Goal: Task Accomplishment & Management: Manage account settings

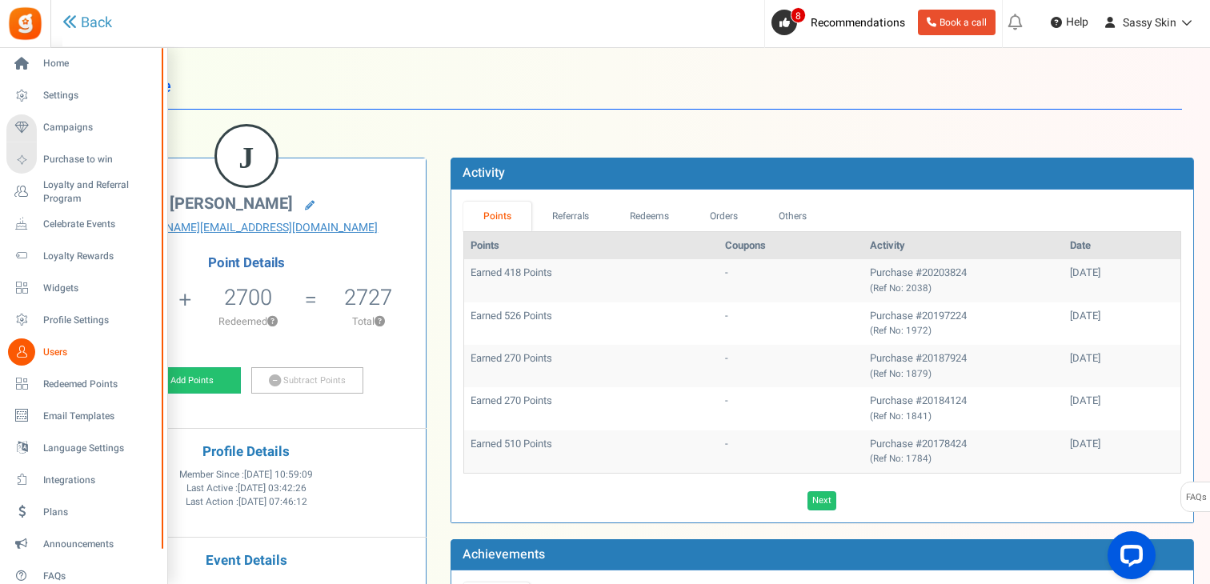
click at [59, 350] on span "Users" at bounding box center [99, 353] width 112 height 14
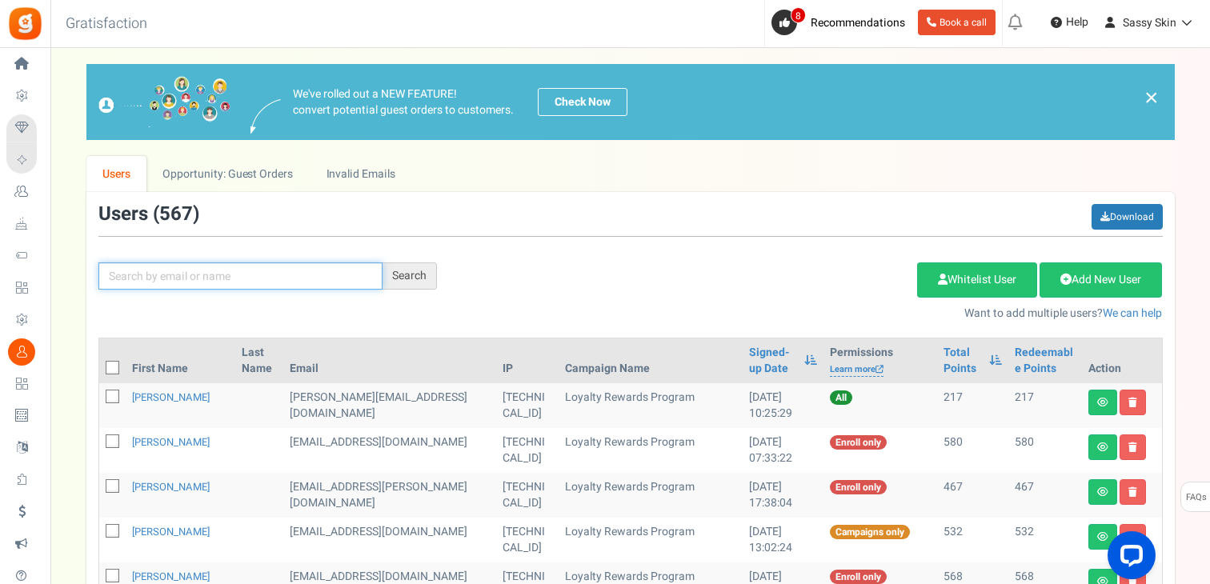
click at [130, 275] on input "text" at bounding box center [240, 275] width 284 height 27
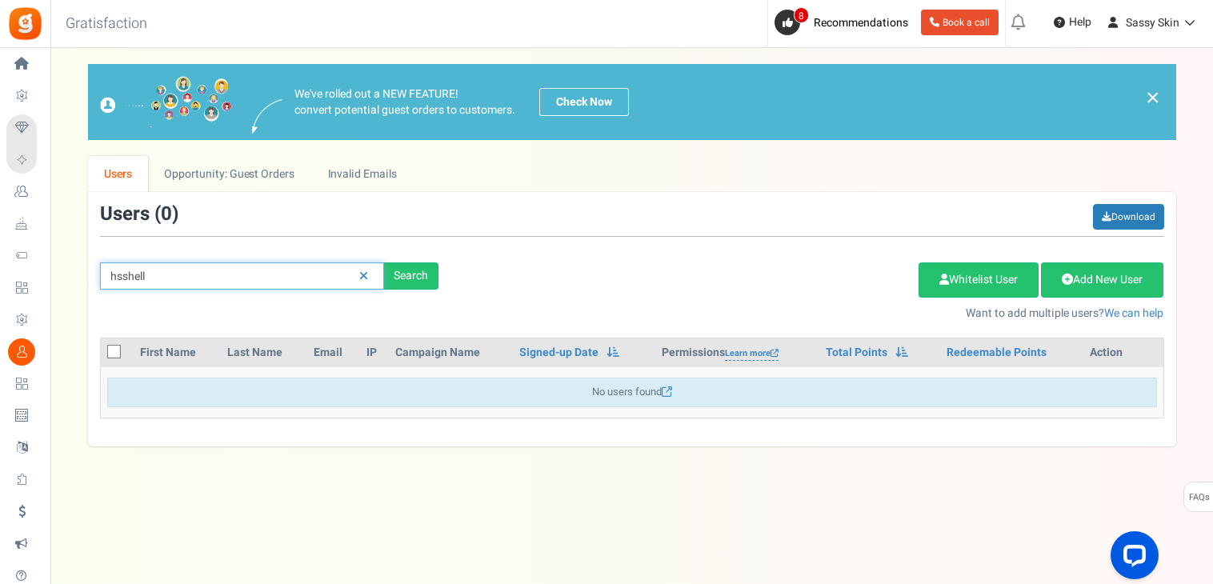
click at [126, 276] on input "hsshell" at bounding box center [242, 275] width 284 height 27
type input "hshell"
click at [406, 286] on div "Search" at bounding box center [411, 275] width 54 height 27
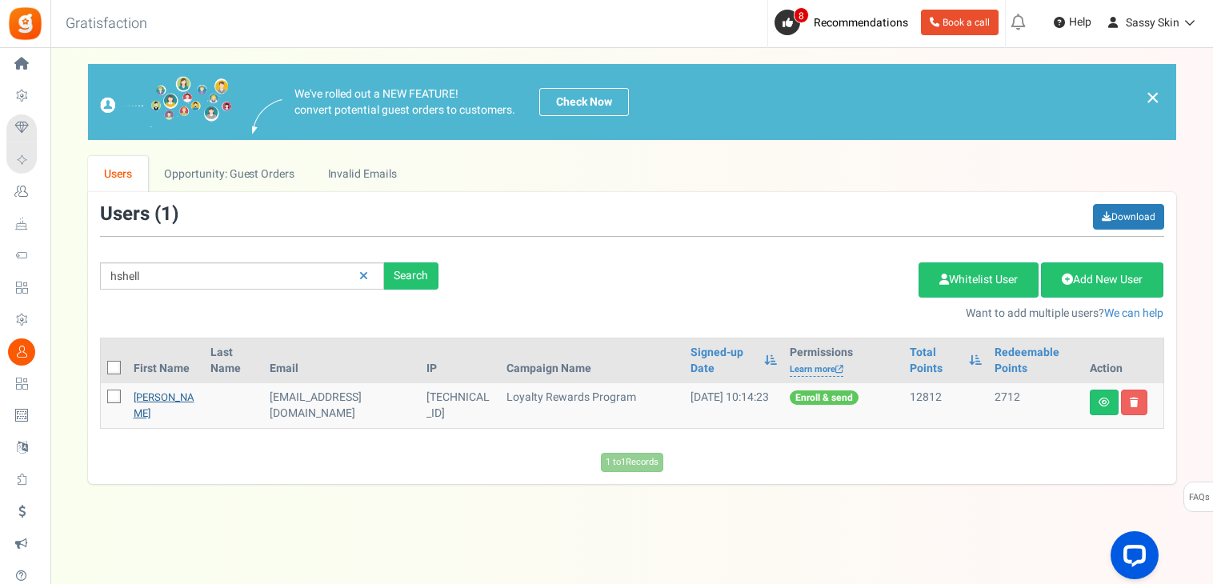
click at [153, 394] on link "[PERSON_NAME]" at bounding box center [164, 405] width 61 height 31
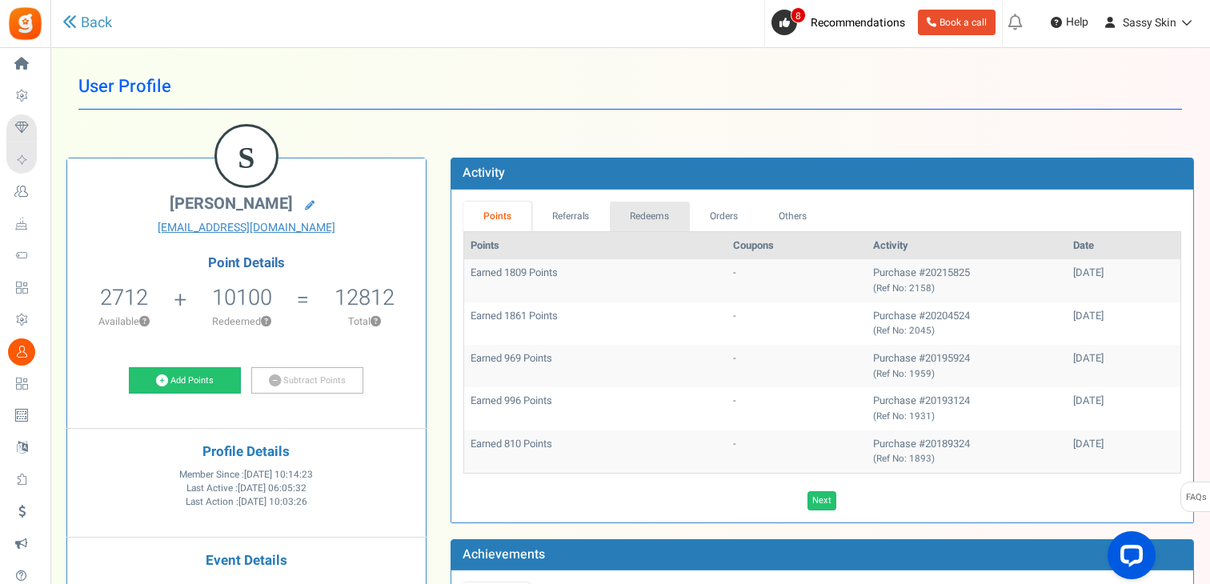
click at [647, 215] on link "Redeems" at bounding box center [650, 217] width 80 height 30
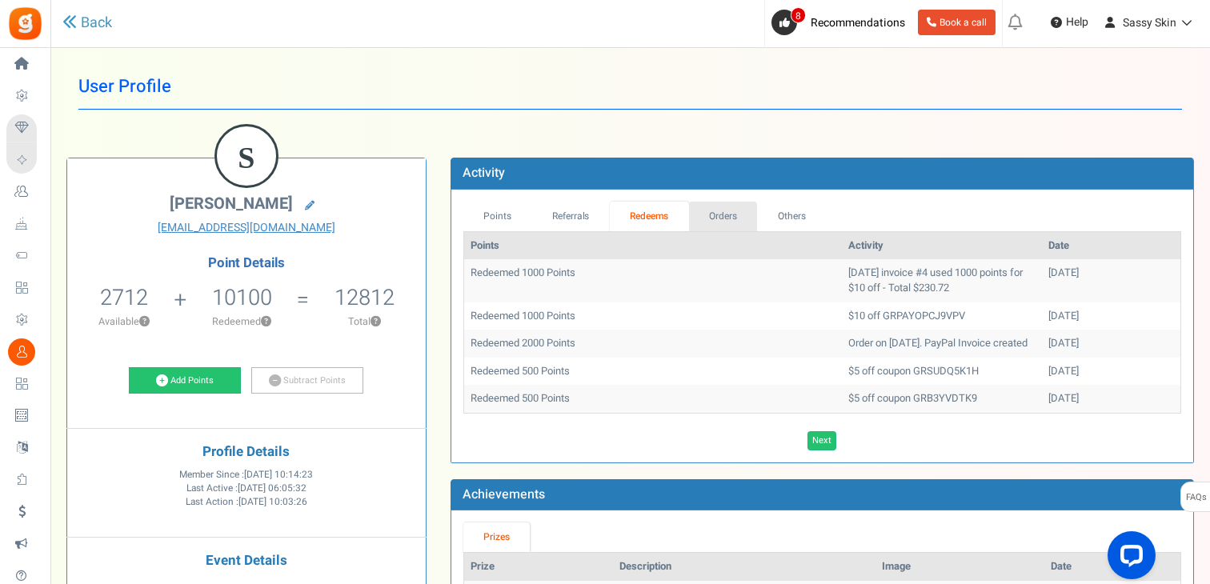
click at [727, 215] on link "Orders" at bounding box center [723, 217] width 69 height 30
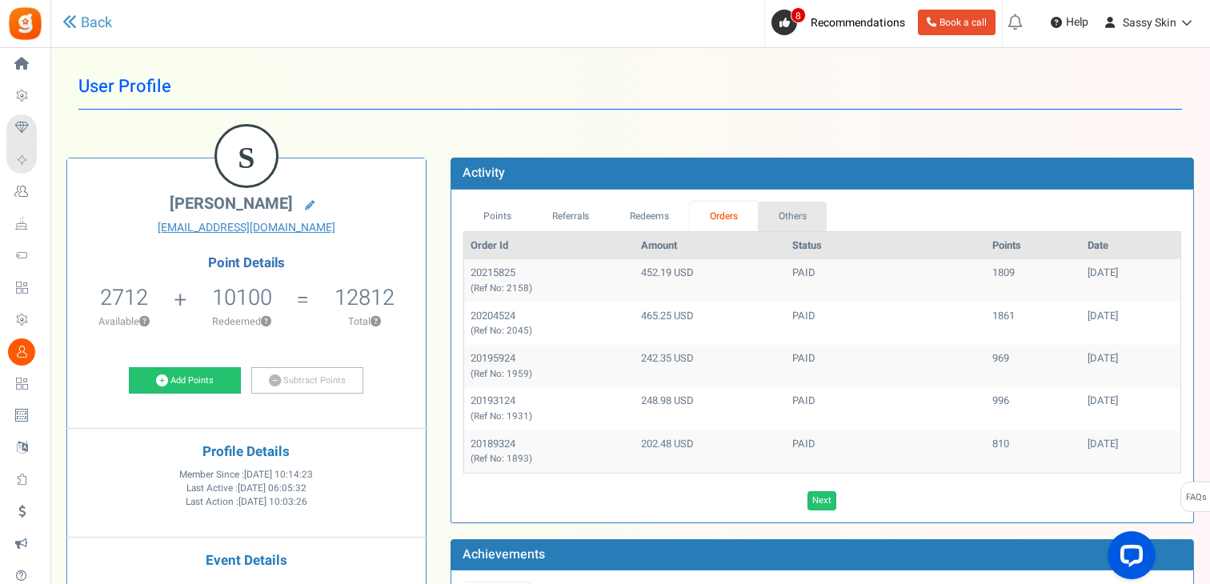
click at [801, 207] on link "Others" at bounding box center [792, 217] width 69 height 30
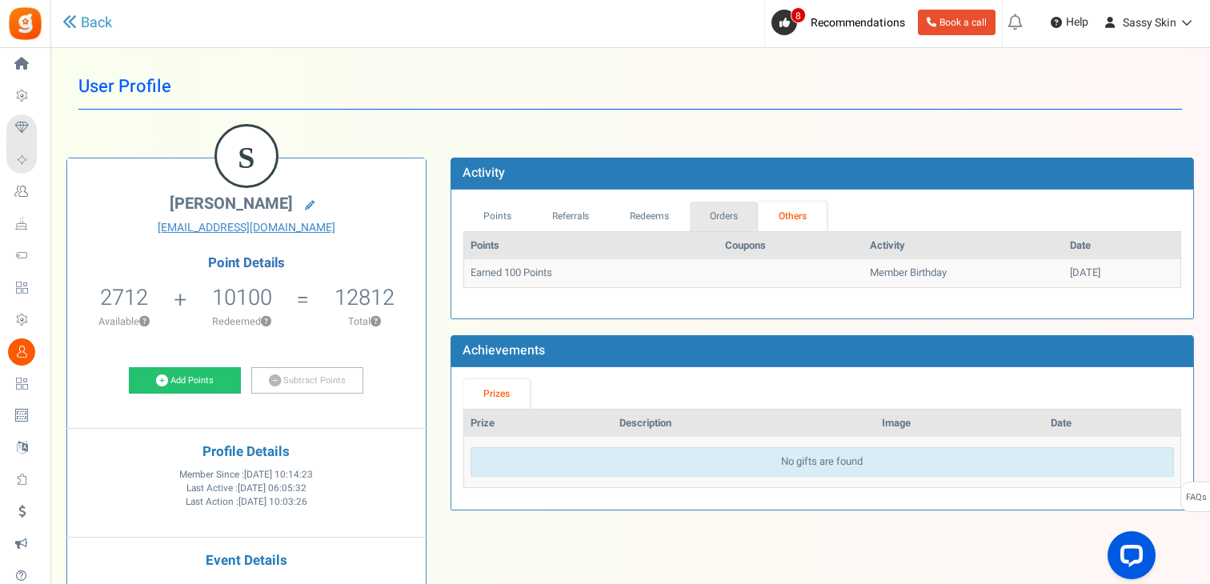
click at [727, 214] on link "Orders" at bounding box center [724, 217] width 69 height 30
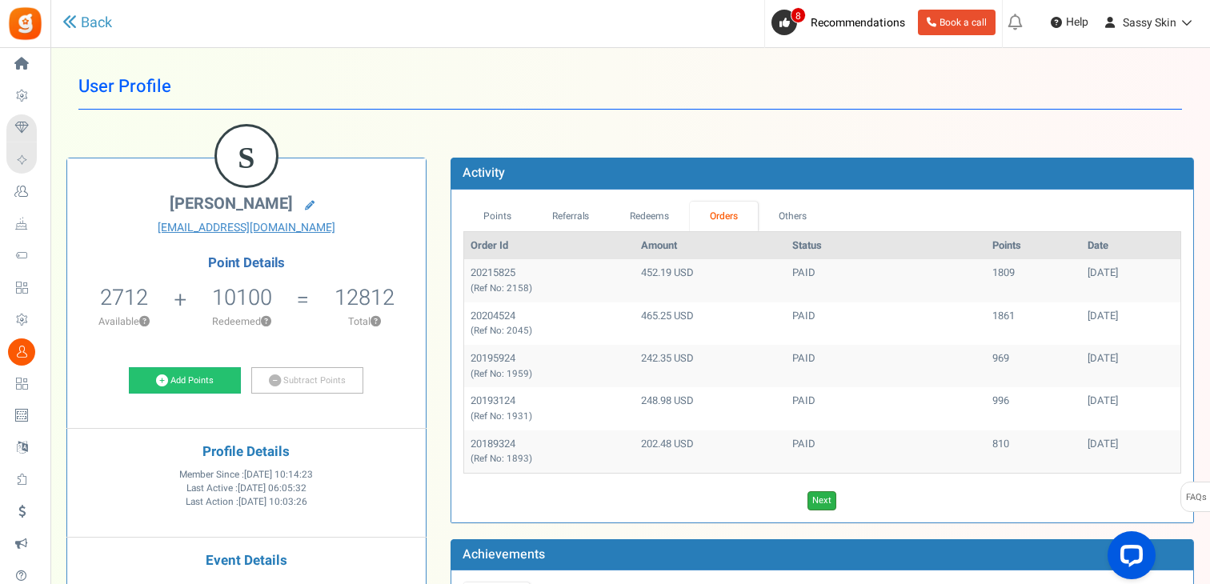
click at [828, 495] on link "Next" at bounding box center [821, 500] width 29 height 19
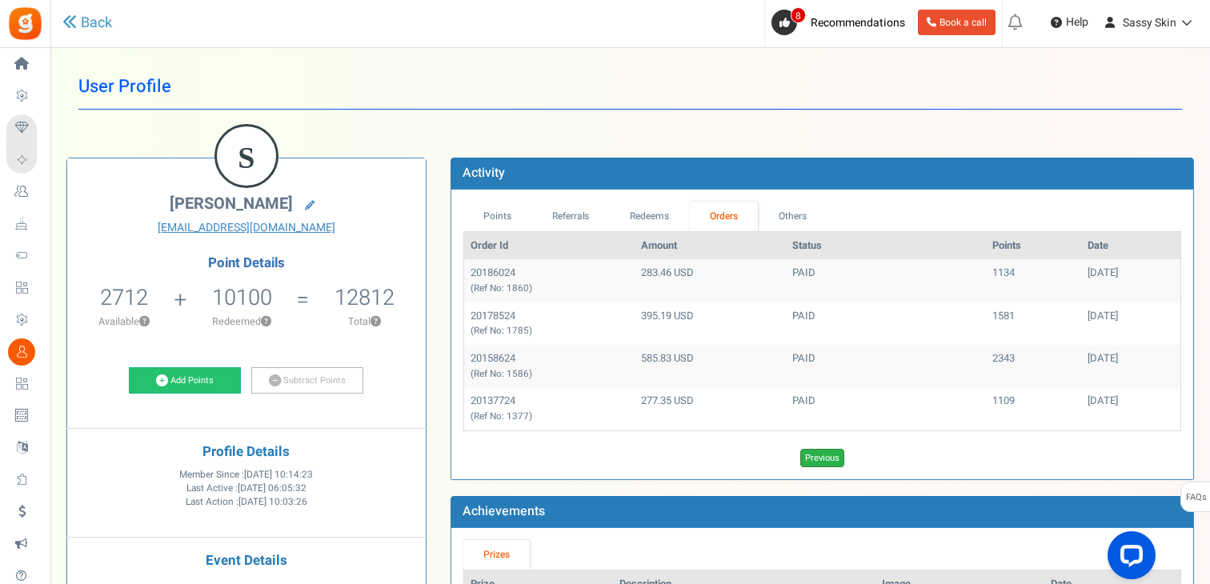
click at [815, 462] on link "Previous" at bounding box center [822, 458] width 44 height 19
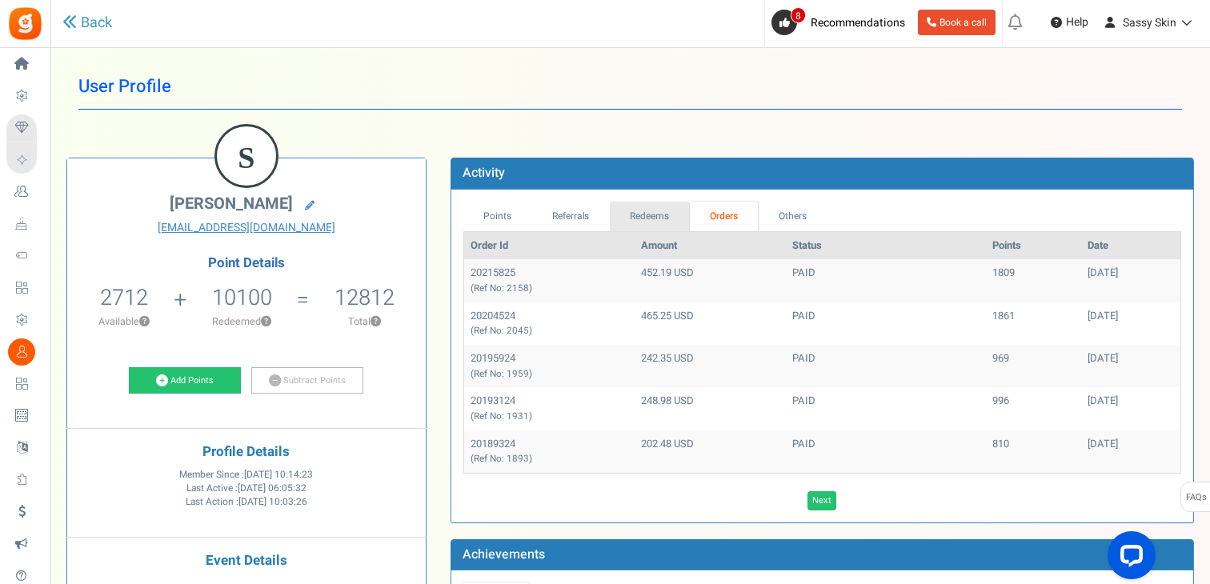
click at [659, 216] on link "Redeems" at bounding box center [650, 217] width 80 height 30
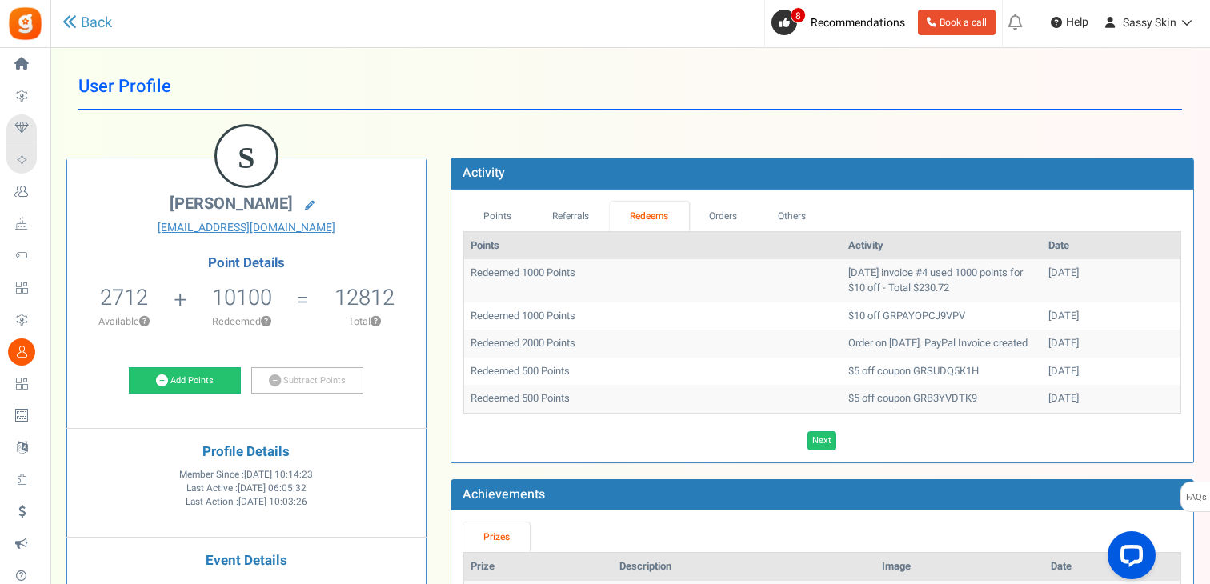
click at [842, 285] on td "[DATE] invoice #4 used 1000 points for $10 off - Total $230.72" at bounding box center [942, 280] width 200 height 42
click at [517, 270] on td "Redeemed 1000 Points" at bounding box center [653, 280] width 378 height 42
click at [900, 284] on td "[DATE] invoice #4 used 1000 points for $10 off - Total $230.72" at bounding box center [942, 280] width 200 height 42
click at [712, 222] on link "Orders" at bounding box center [723, 217] width 69 height 30
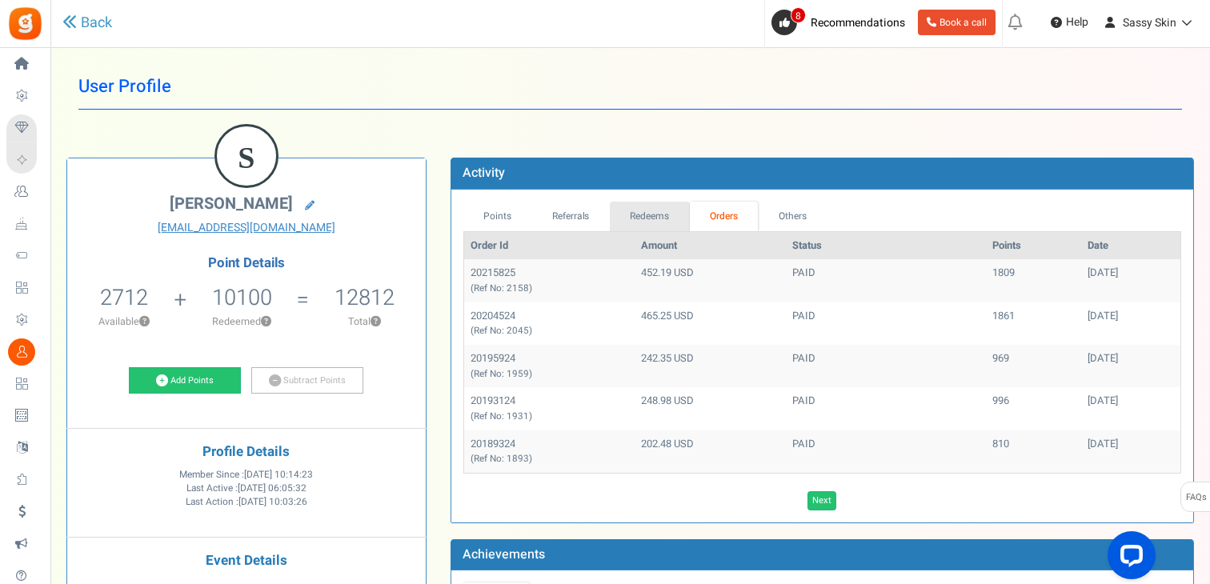
click at [647, 218] on link "Redeems" at bounding box center [650, 217] width 80 height 30
